Goal: Task Accomplishment & Management: Complete application form

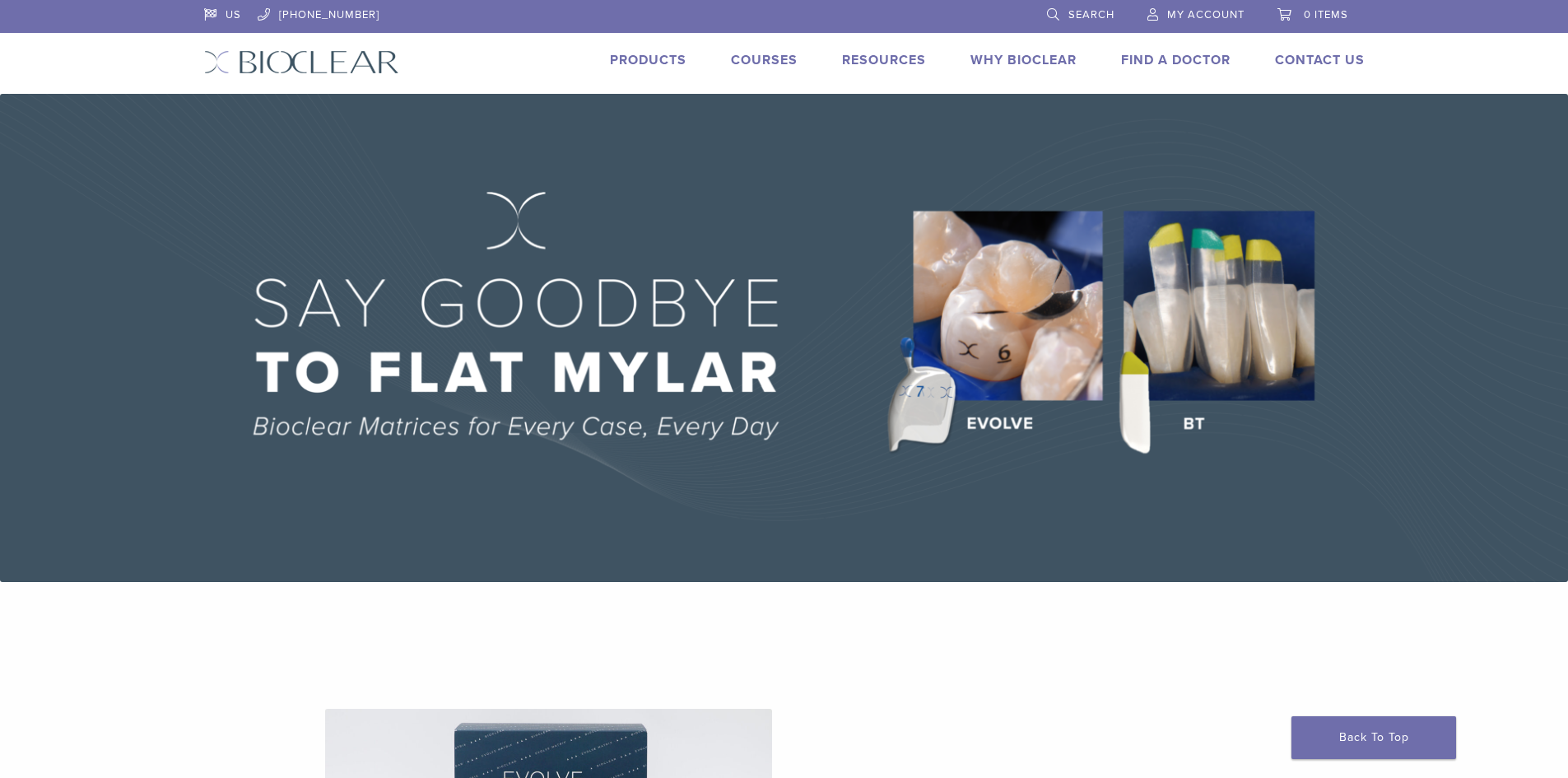
click at [1164, 7] on link "My Account" at bounding box center [1196, 12] width 97 height 25
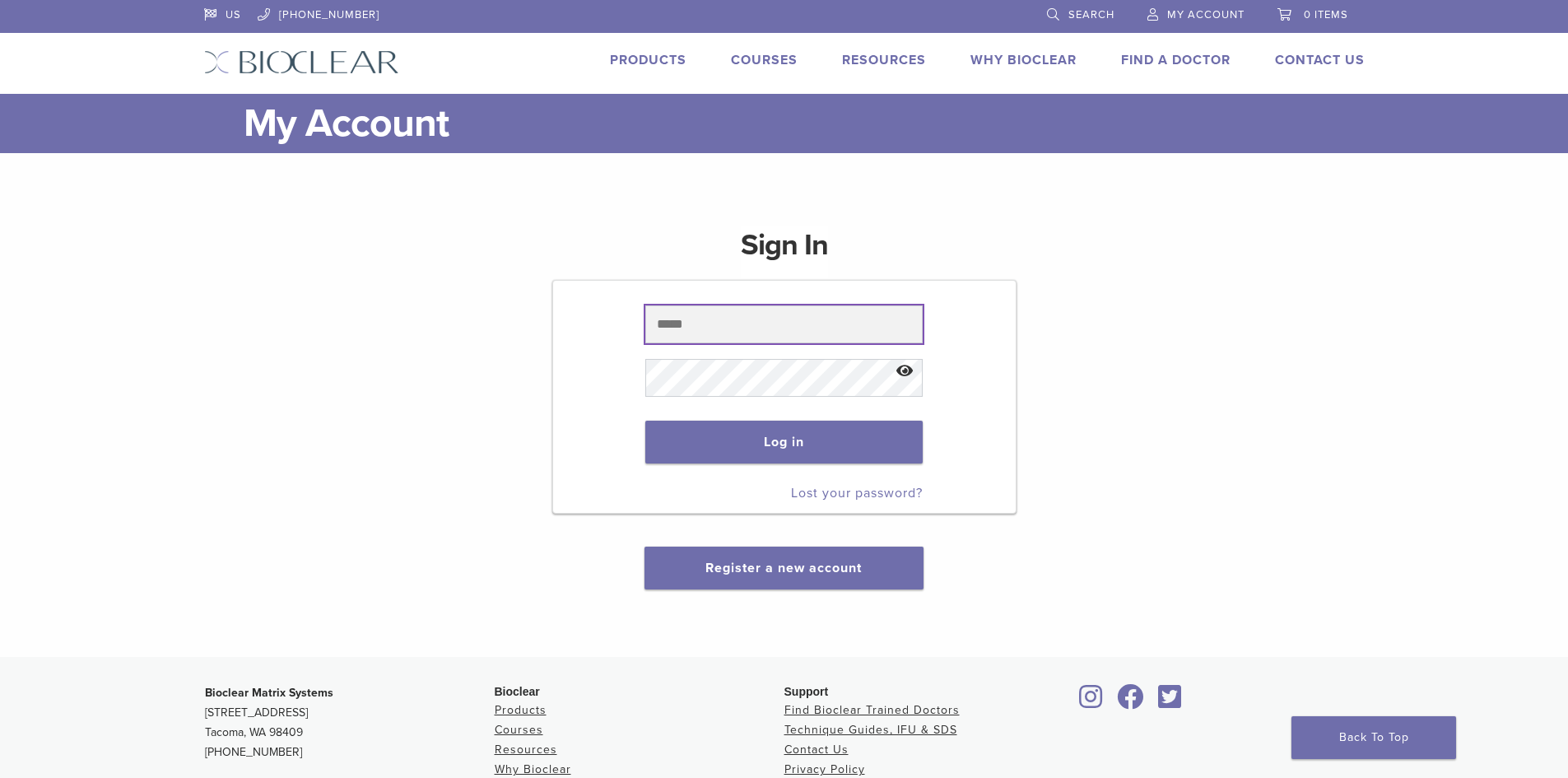
click at [756, 330] on input "text" at bounding box center [784, 324] width 277 height 38
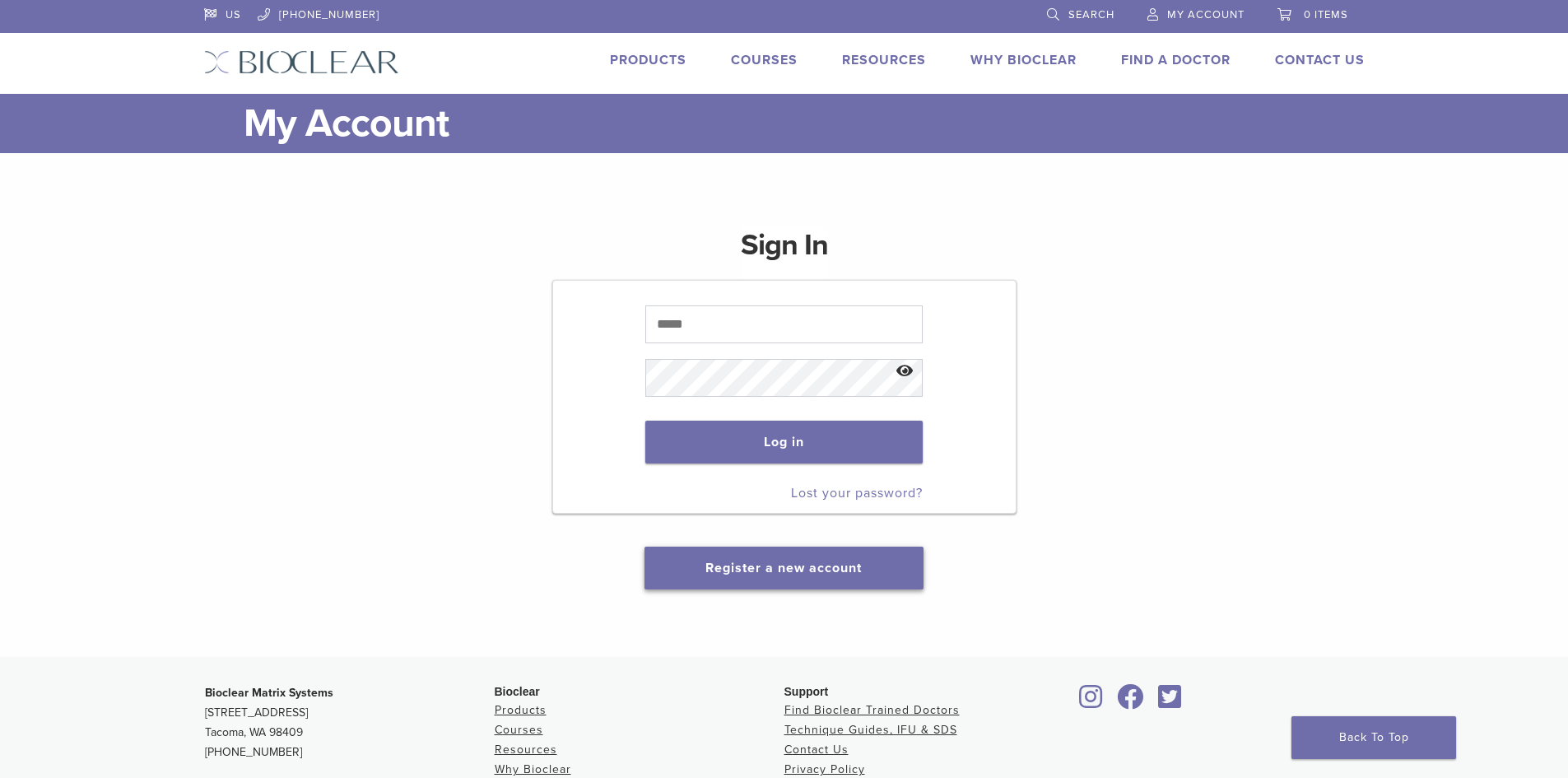
click at [828, 577] on button "Register a new account" at bounding box center [784, 569] width 278 height 43
click at [782, 573] on link "Register a new account" at bounding box center [784, 569] width 156 height 17
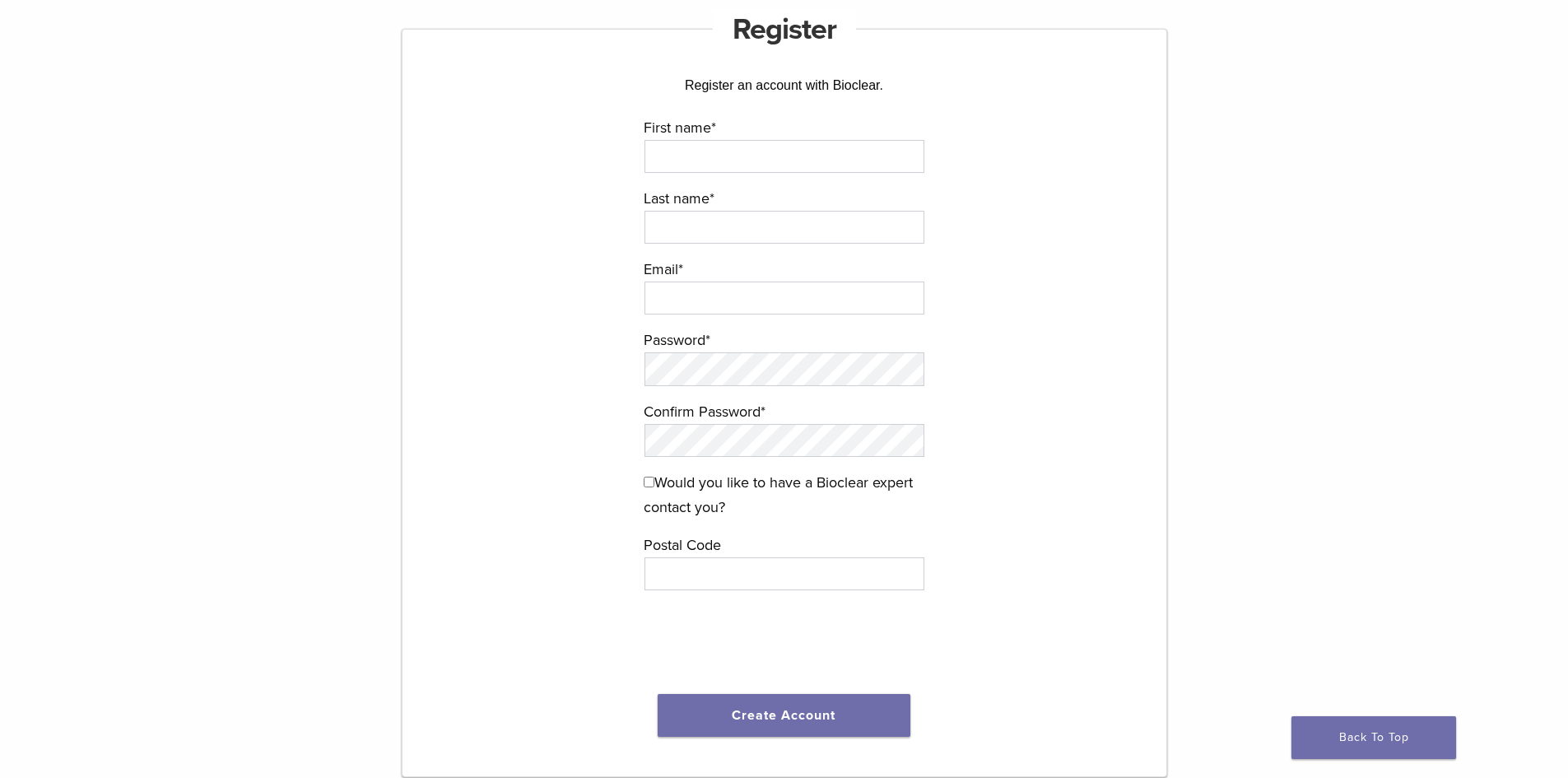
scroll to position [247, 0]
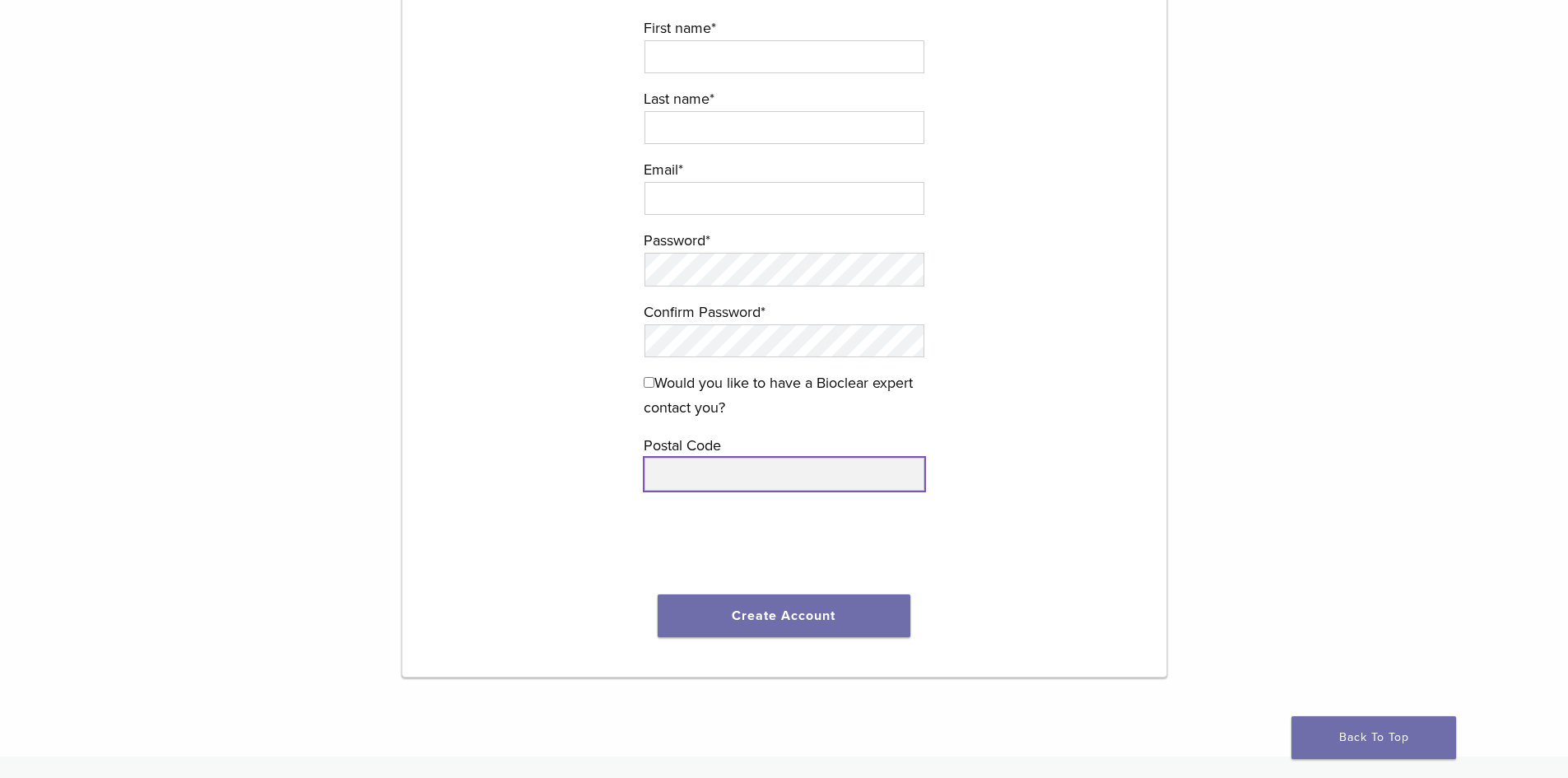
click at [711, 486] on input "text" at bounding box center [784, 474] width 280 height 33
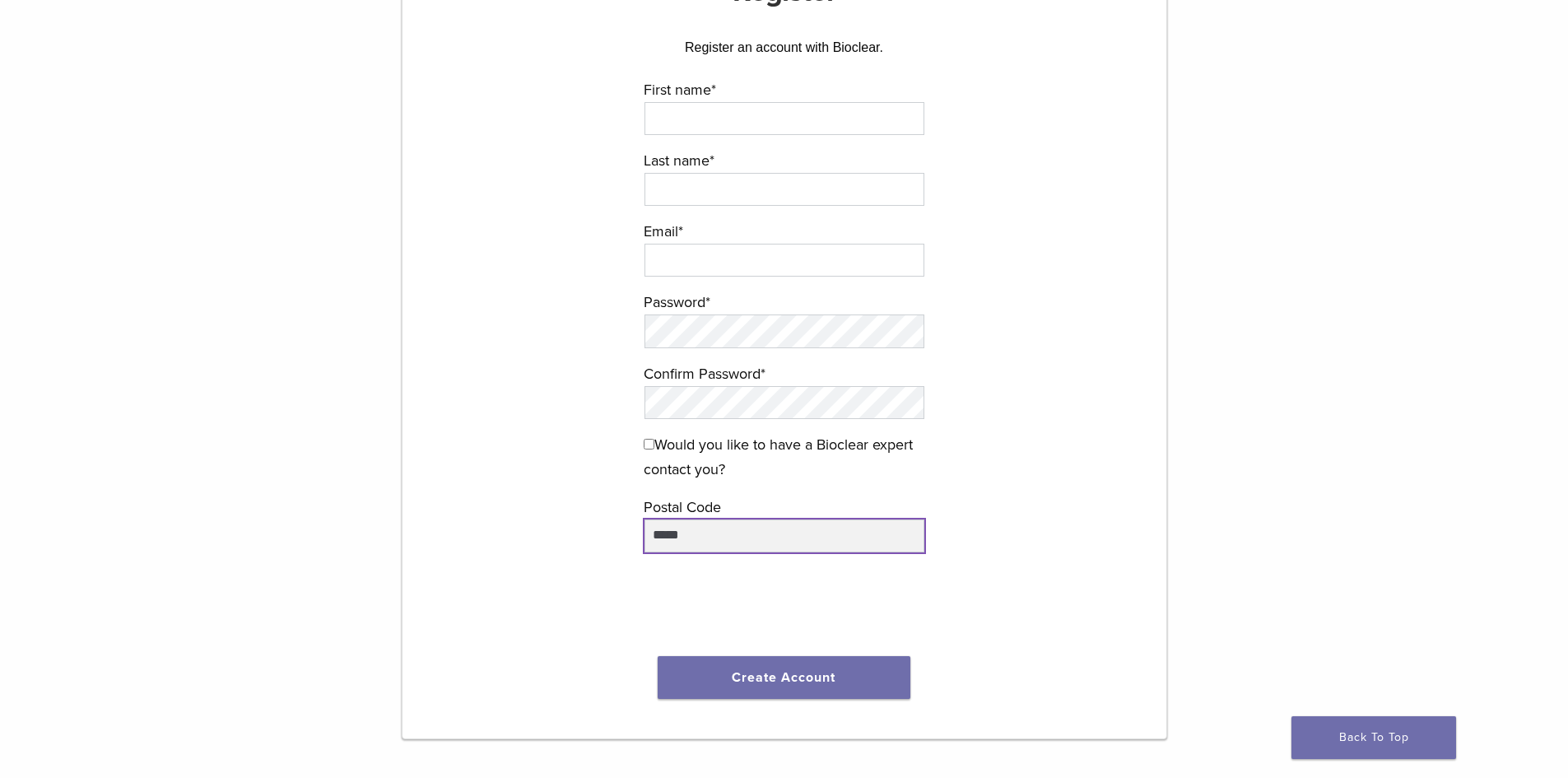
scroll to position [0, 0]
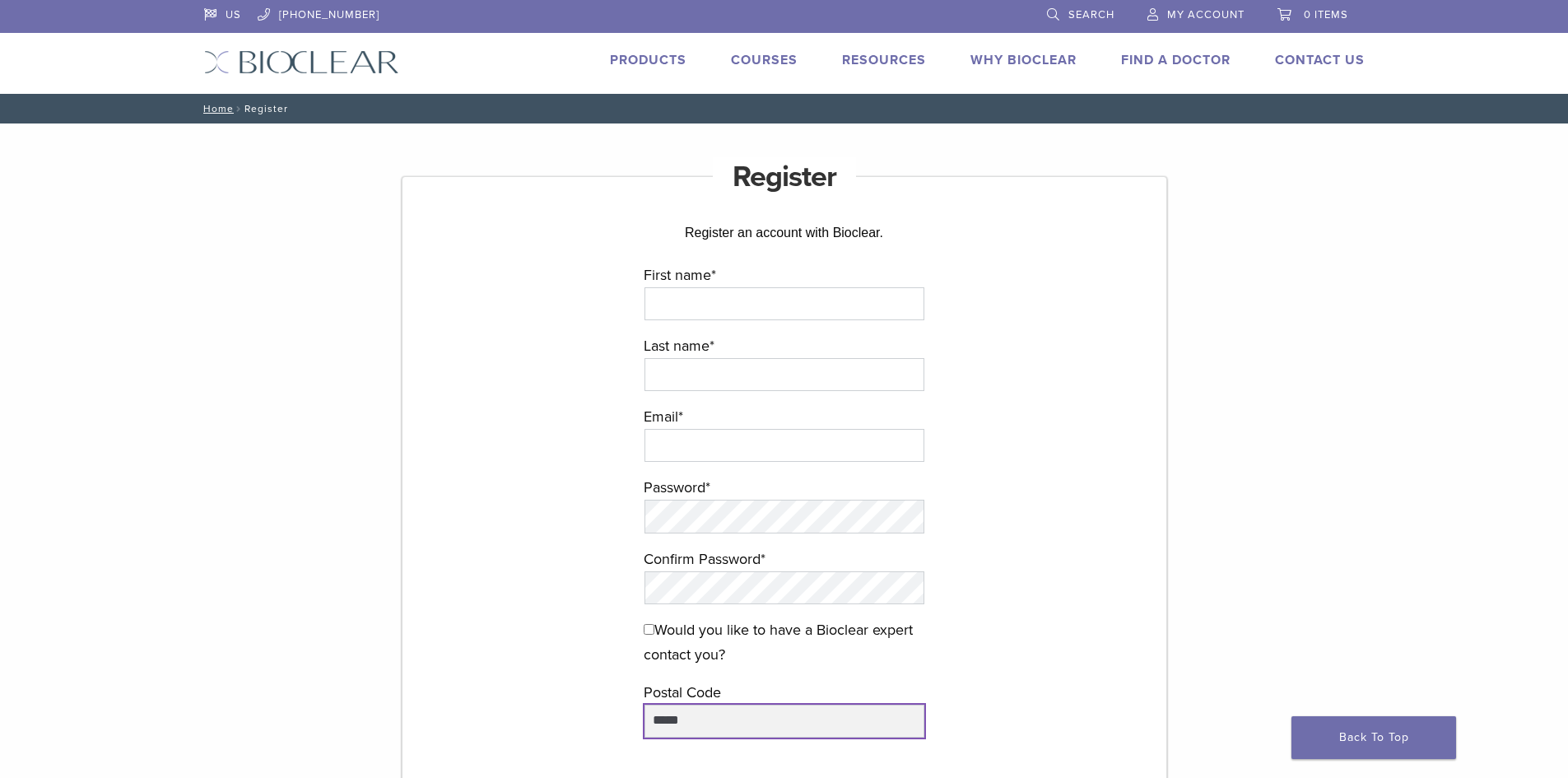
type input "*****"
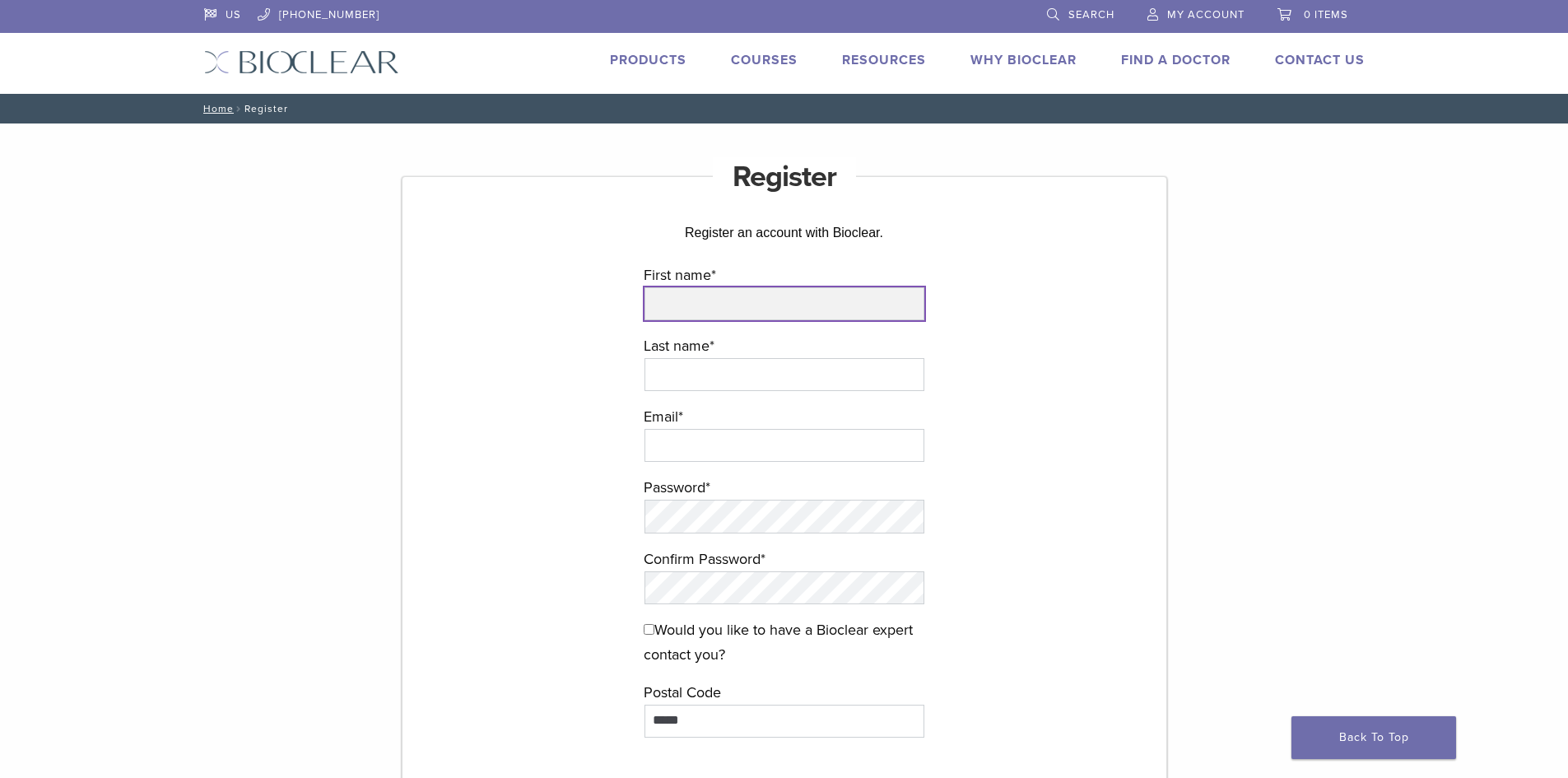
click at [675, 319] on input "First name *" at bounding box center [784, 304] width 280 height 33
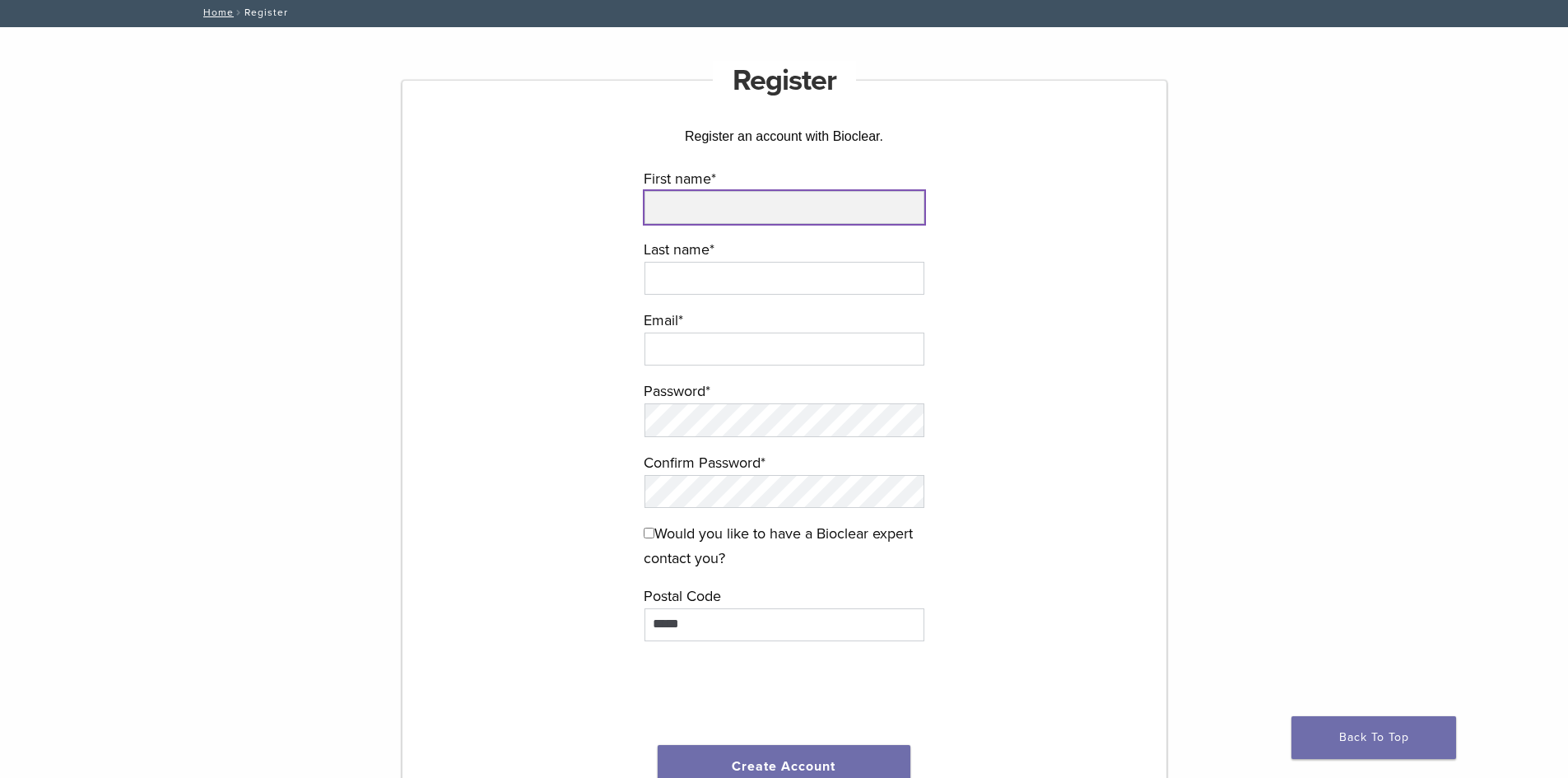
scroll to position [125, 0]
